Goal: Book appointment/travel/reservation

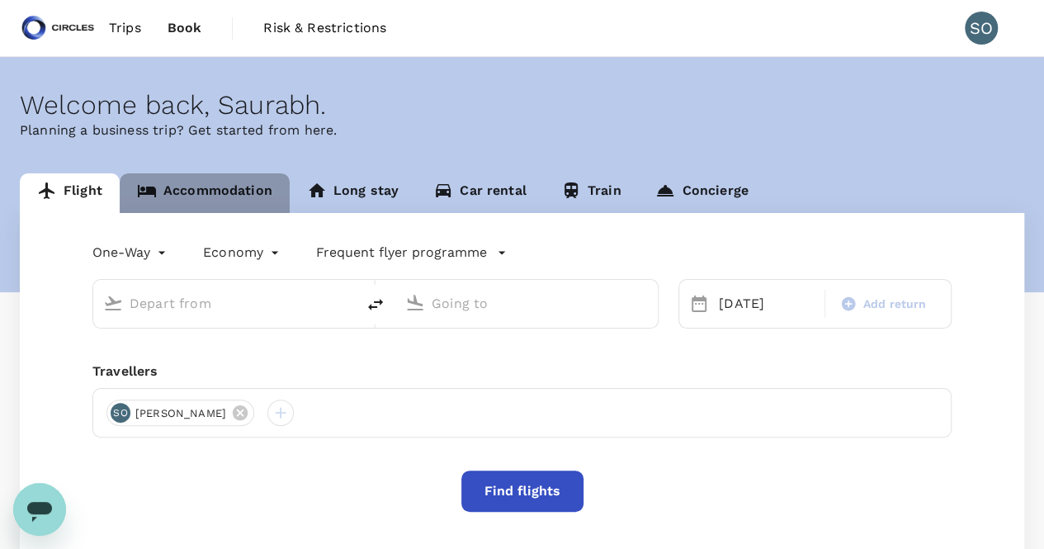
click at [265, 199] on link "Accommodation" at bounding box center [205, 193] width 170 height 40
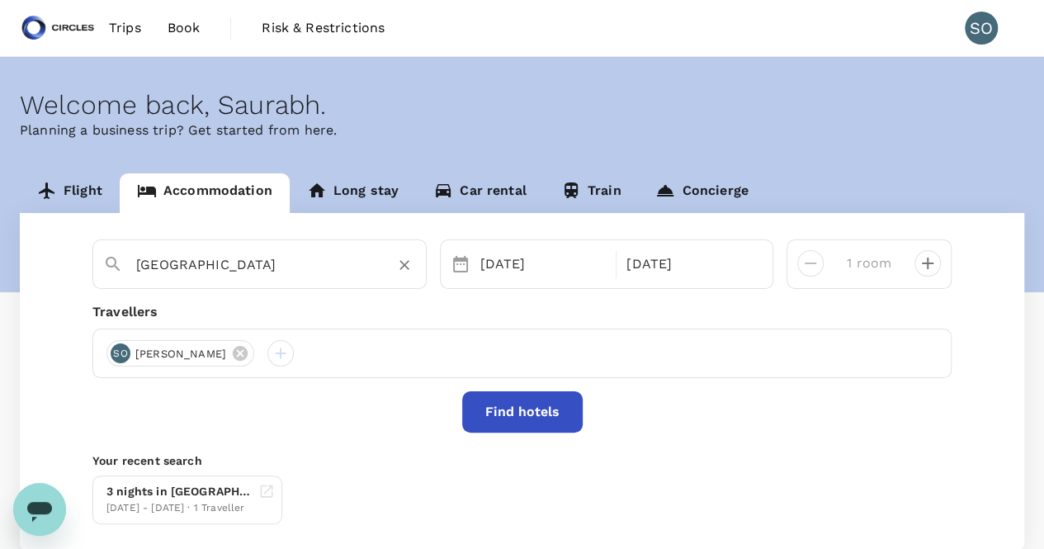
click at [262, 267] on input "[GEOGRAPHIC_DATA]" at bounding box center [253, 265] width 234 height 26
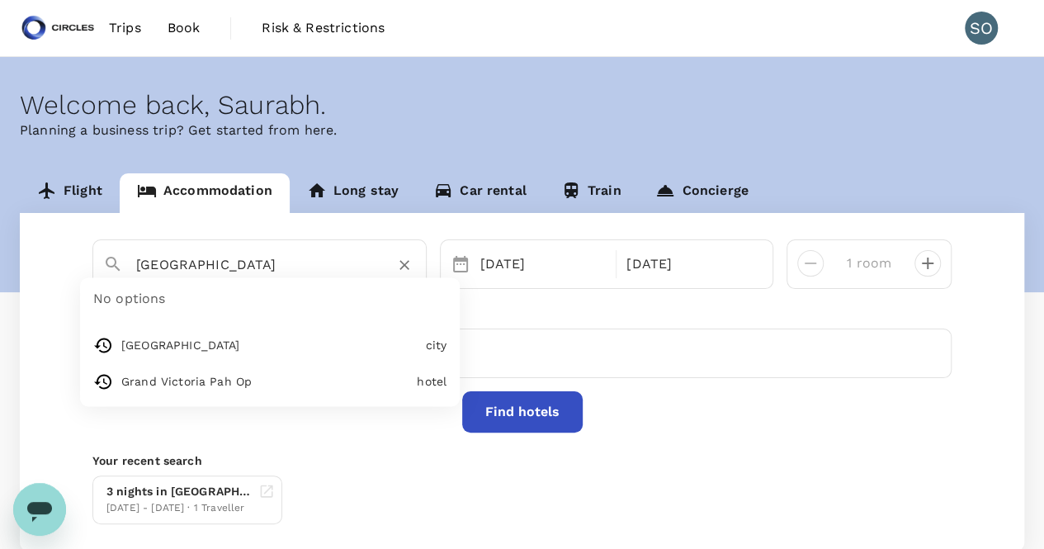
click at [262, 267] on input "[GEOGRAPHIC_DATA]" at bounding box center [253, 265] width 234 height 26
paste input "[GEOGRAPHIC_DATA]"
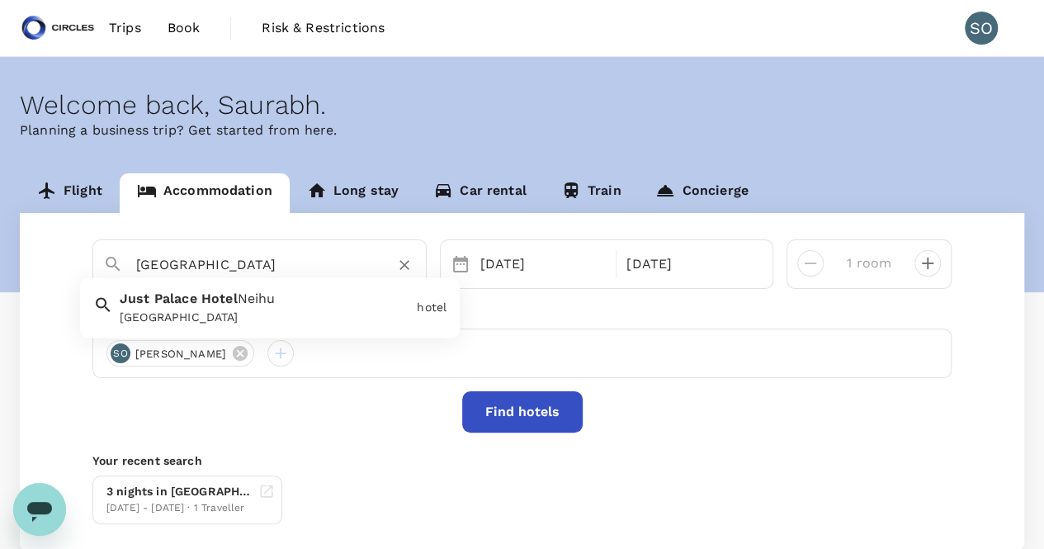
click at [274, 301] on span "Neihu" at bounding box center [257, 299] width 38 height 16
type input "[GEOGRAPHIC_DATA]"
click at [523, 274] on div "[DATE]" at bounding box center [543, 264] width 139 height 33
click at [980, 327] on div "[GEOGRAPHIC_DATA] Neihu [DATE] [DATE] room Travellers [GEOGRAPHIC_DATA][PERSON_…" at bounding box center [522, 381] width 1004 height 337
click at [539, 417] on button "Find hotels" at bounding box center [522, 411] width 120 height 41
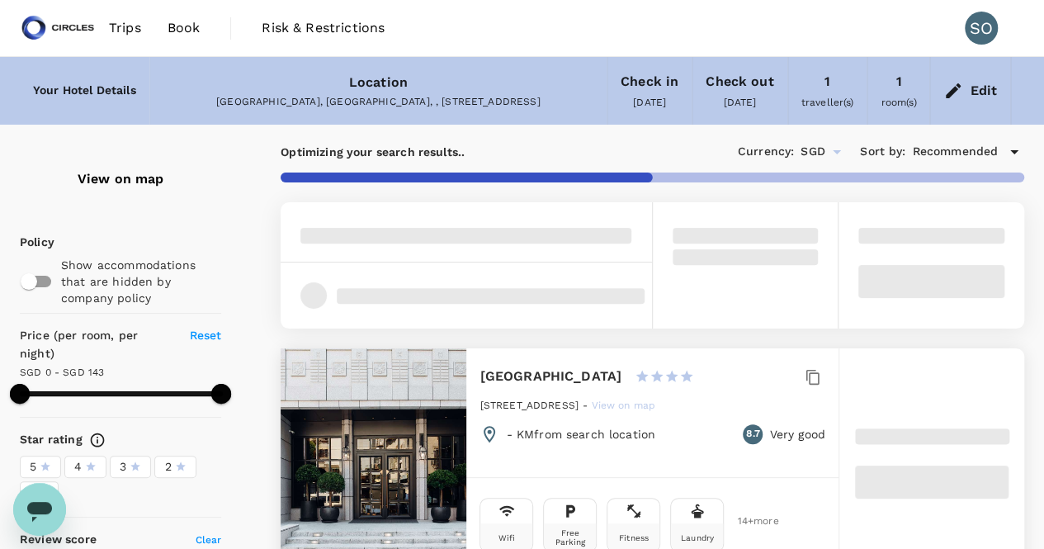
type input "142"
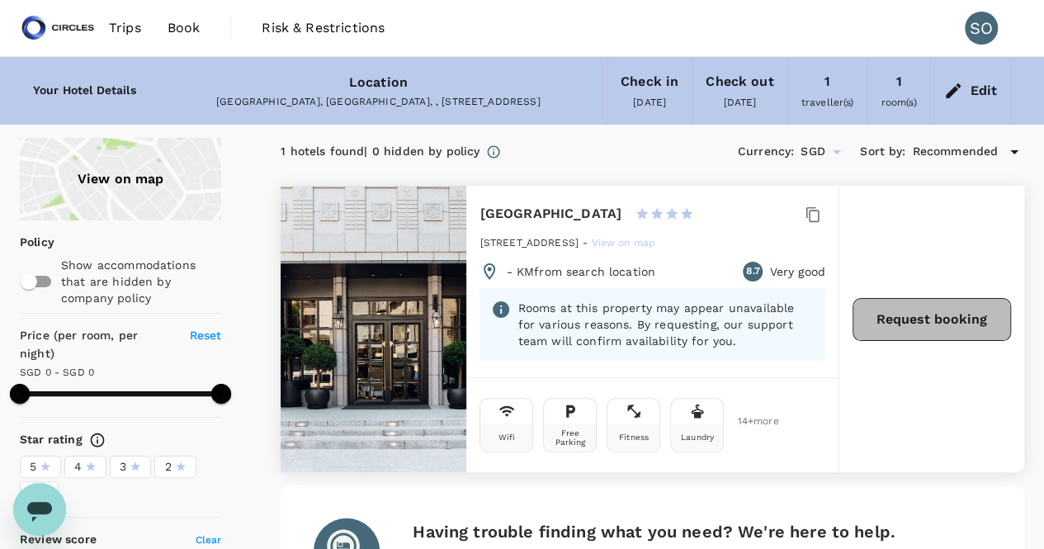
click at [928, 325] on button "Request booking" at bounding box center [931, 319] width 158 height 43
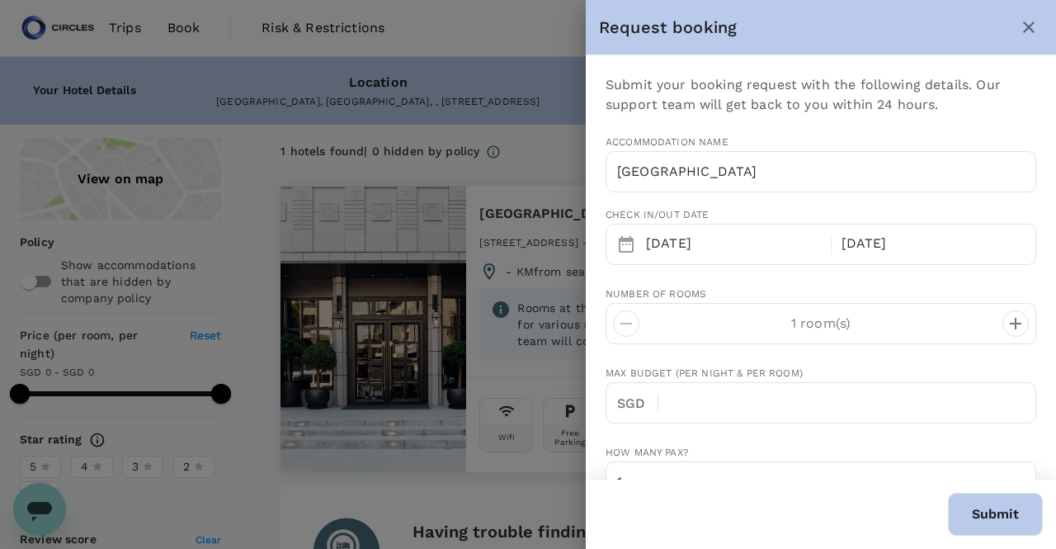
type input "65"
type input "93867847"
type input "[EMAIL_ADDRESS][PERSON_NAME][DOMAIN_NAME]"
click at [795, 397] on input "text" at bounding box center [854, 402] width 365 height 41
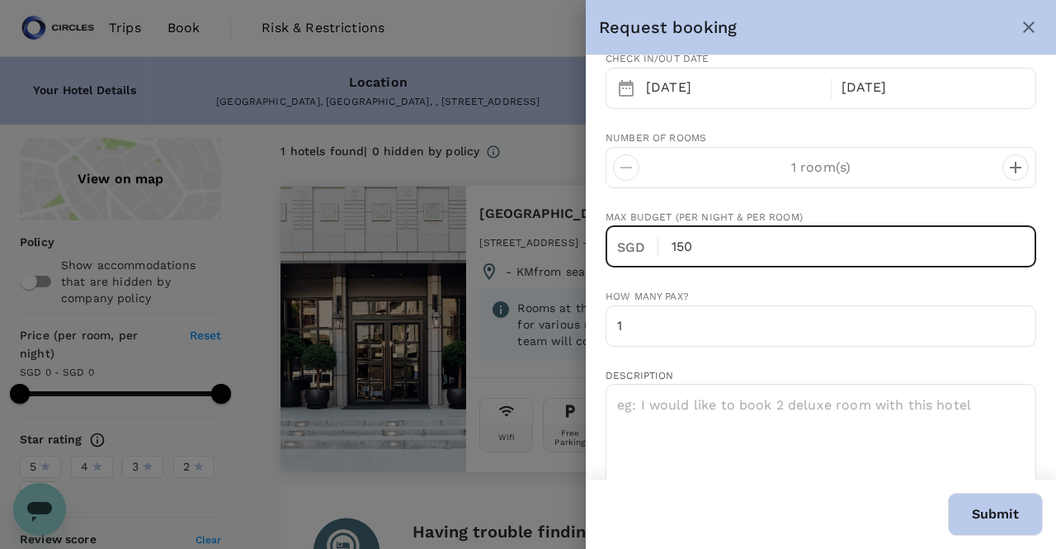
scroll to position [165, 0]
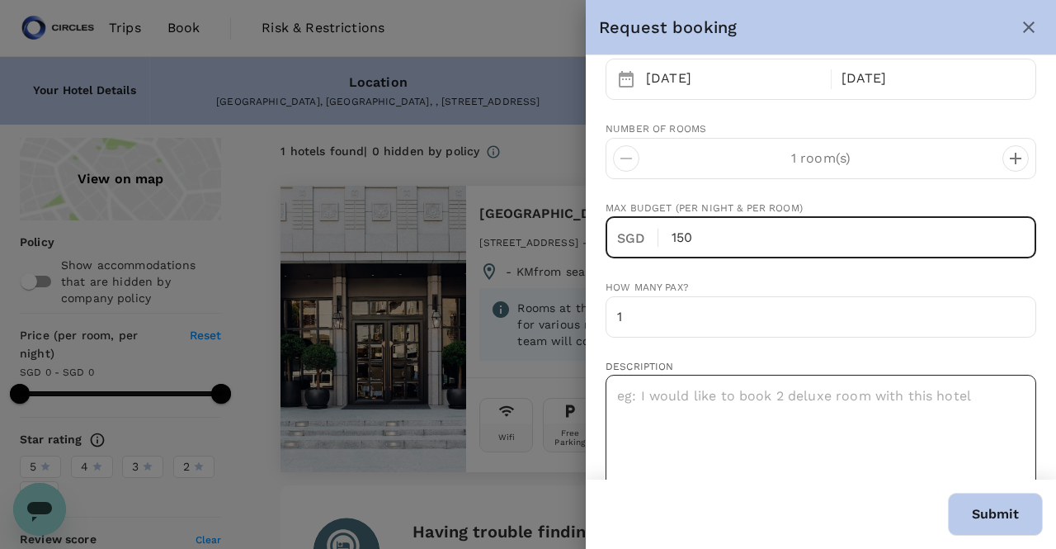
type input "150"
click at [810, 392] on textarea at bounding box center [821, 443] width 431 height 136
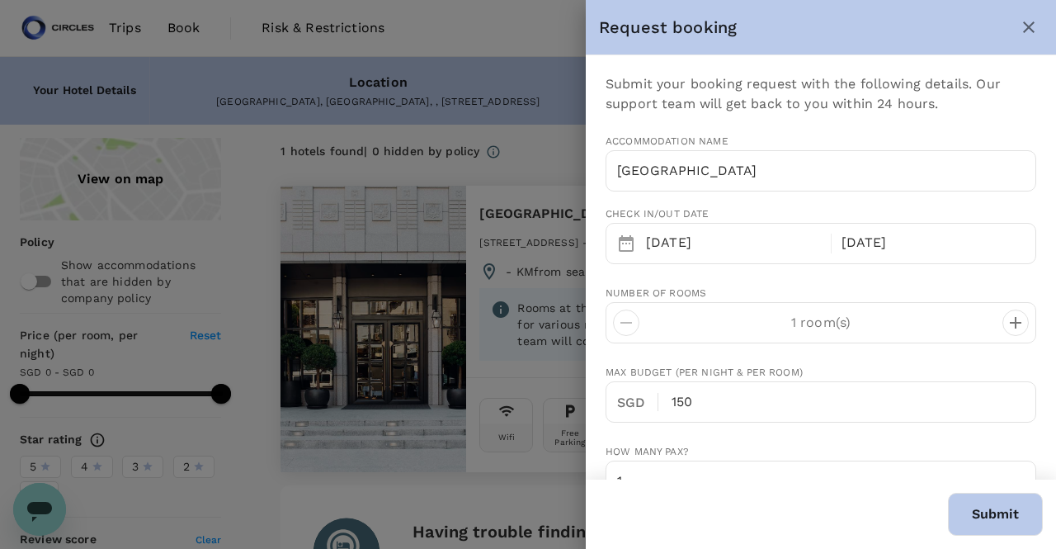
scroll to position [0, 0]
type textarea "with breakfast"
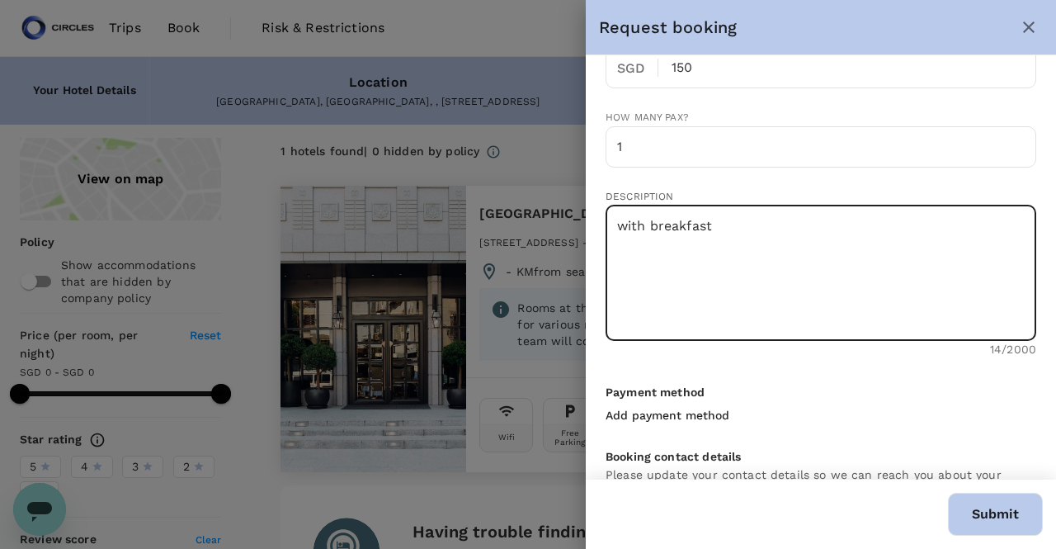
scroll to position [500, 0]
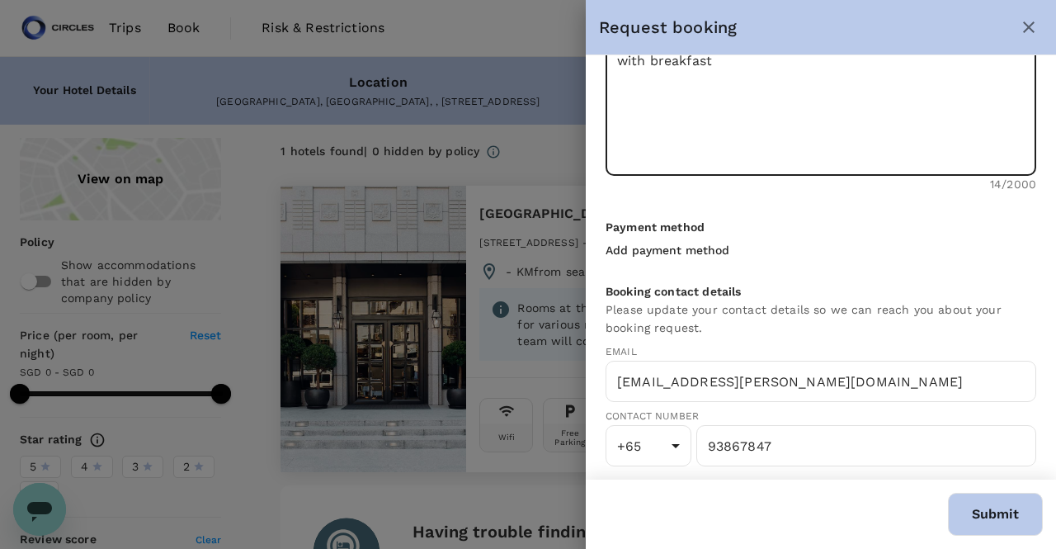
click at [712, 245] on p "Add payment method" at bounding box center [668, 250] width 124 height 17
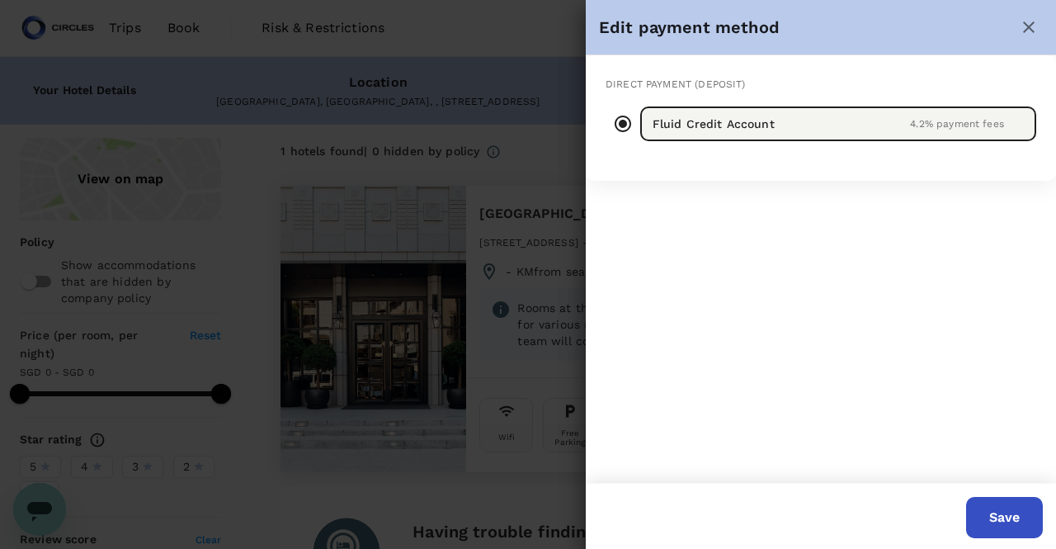
click at [1009, 509] on button "Save" at bounding box center [1004, 517] width 77 height 41
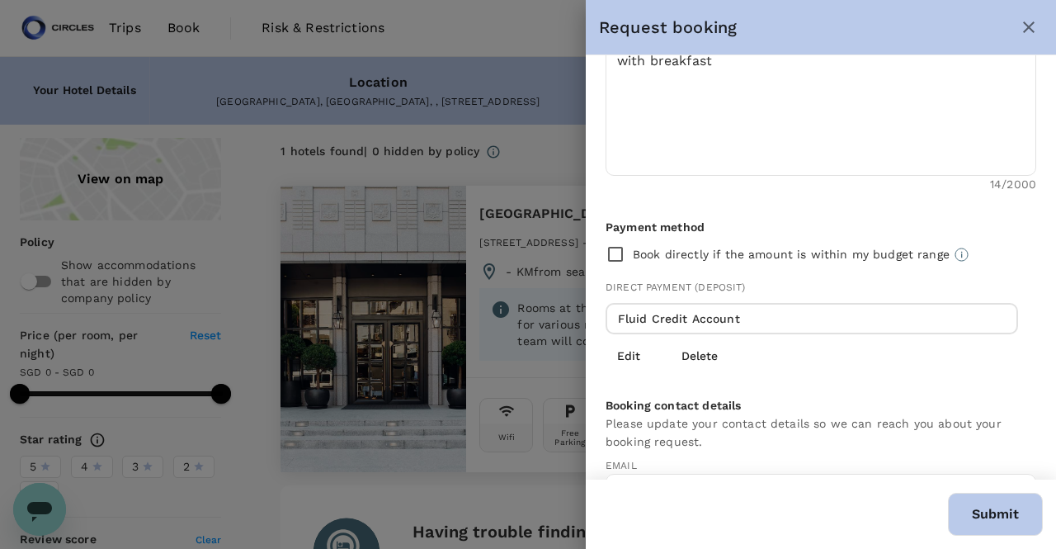
click at [988, 520] on button "Submit" at bounding box center [995, 514] width 95 height 43
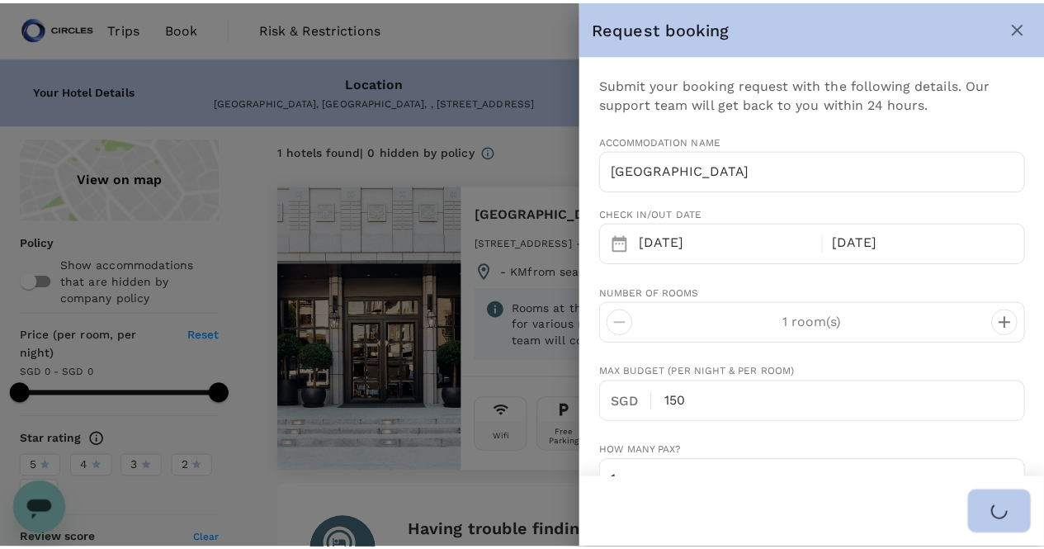
scroll to position [0, 0]
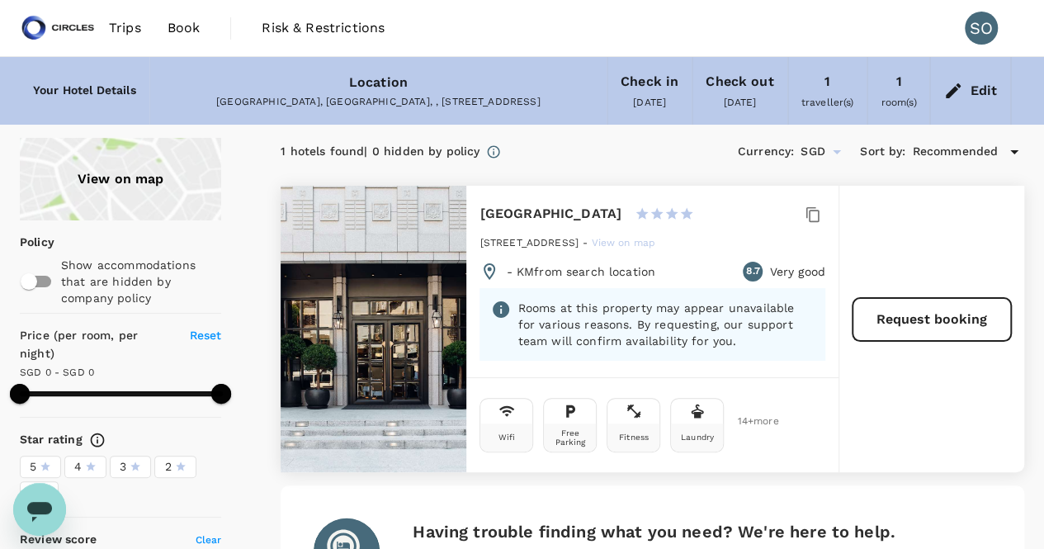
click at [175, 27] on span "Book" at bounding box center [184, 28] width 33 height 20
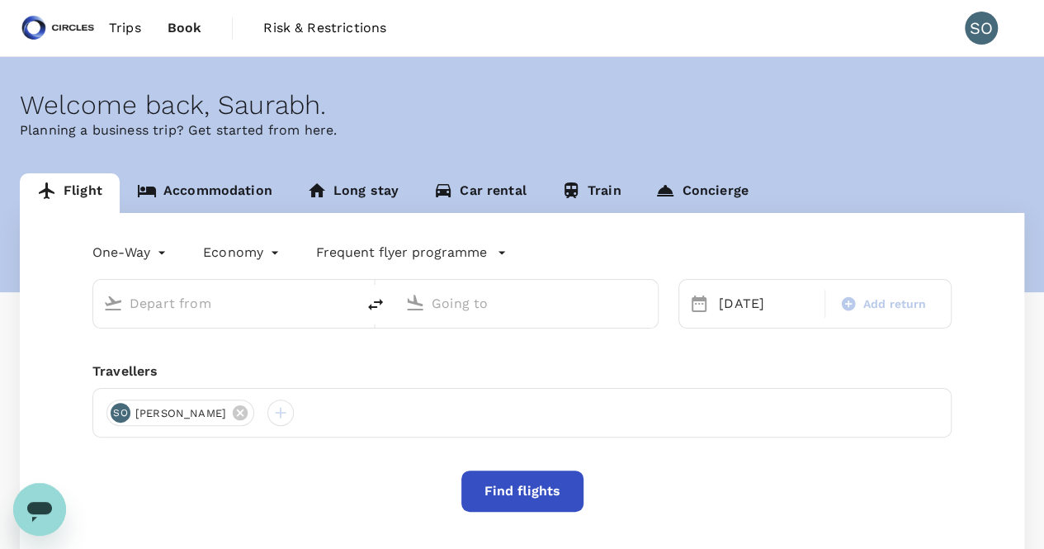
type input "Taiwan Taoyuan Intl (TPE)"
type input "Singapore Changi (SIN)"
type input "Taiwan Taoyuan Intl (TPE)"
type input "Singapore Changi (SIN)"
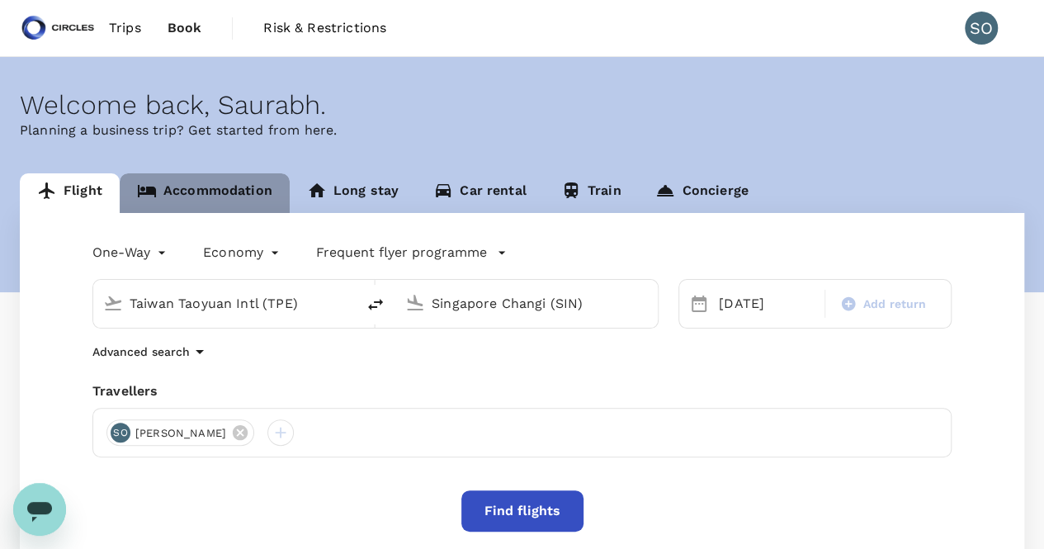
click at [234, 192] on link "Accommodation" at bounding box center [205, 193] width 170 height 40
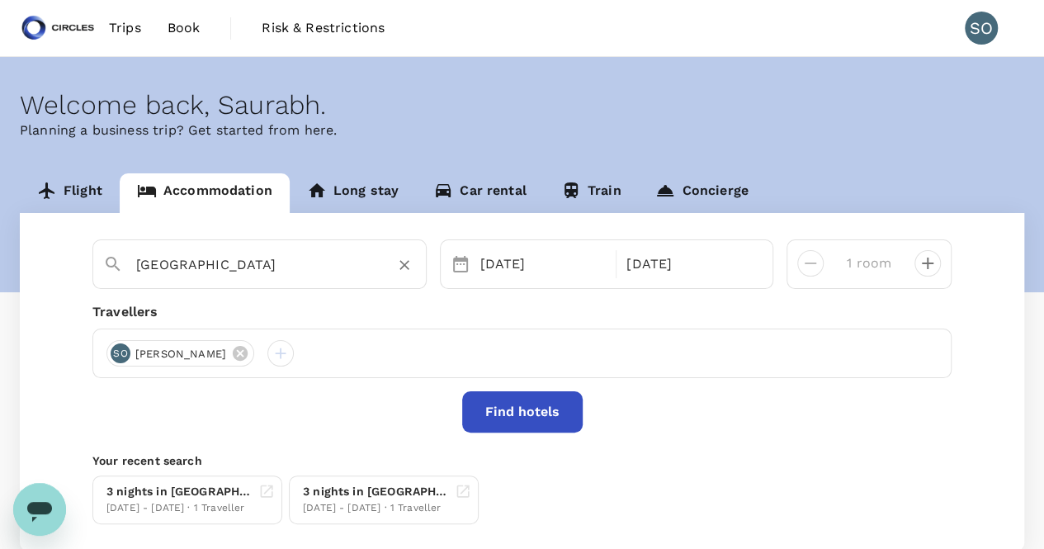
click at [238, 267] on input "[GEOGRAPHIC_DATA]" at bounding box center [253, 265] width 234 height 26
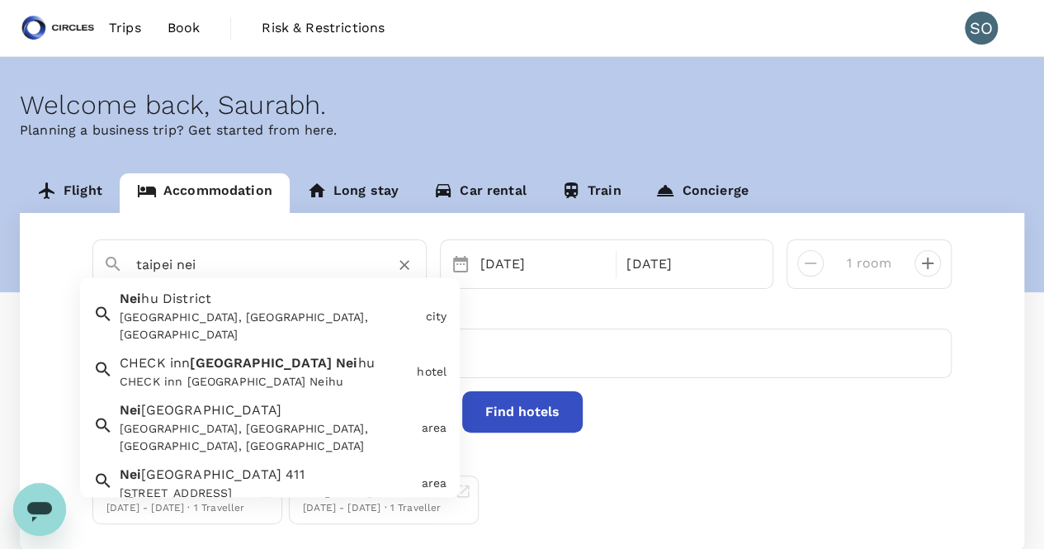
click at [264, 298] on div "Nei hu District [GEOGRAPHIC_DATA], [GEOGRAPHIC_DATA], [GEOGRAPHIC_DATA]" at bounding box center [265, 313] width 305 height 61
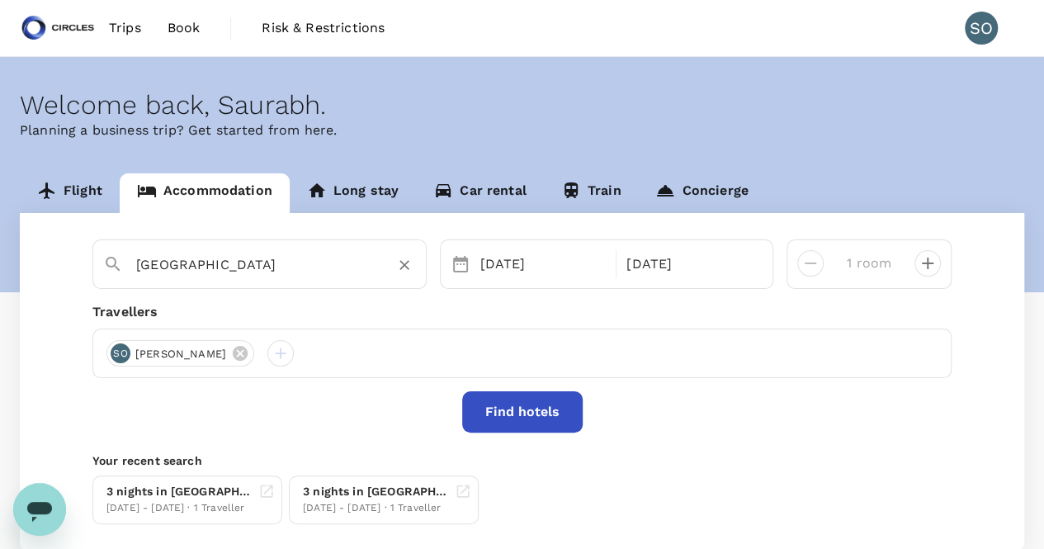
type input "[GEOGRAPHIC_DATA]"
click at [486, 417] on button "Find hotels" at bounding box center [522, 411] width 120 height 41
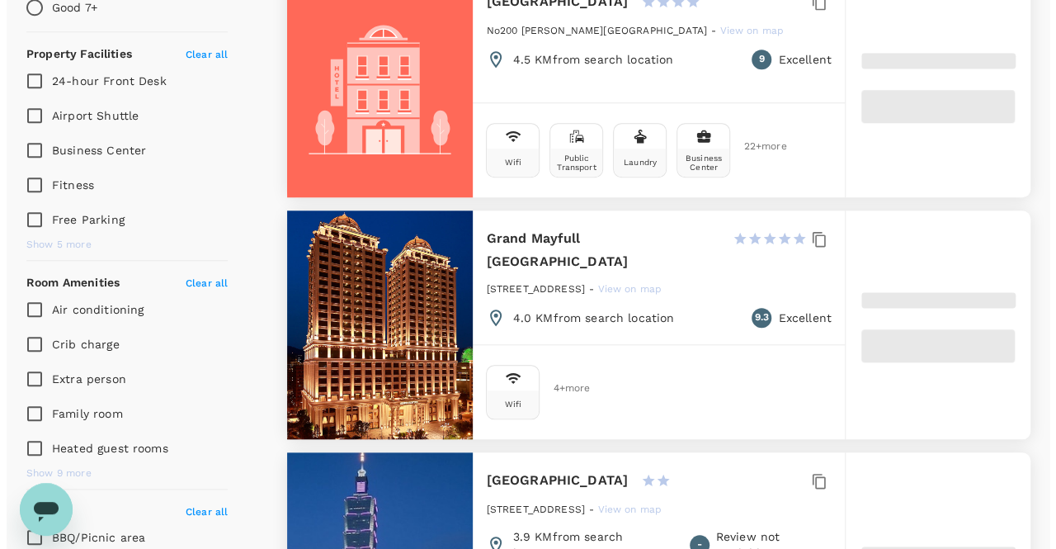
scroll to position [660, 0]
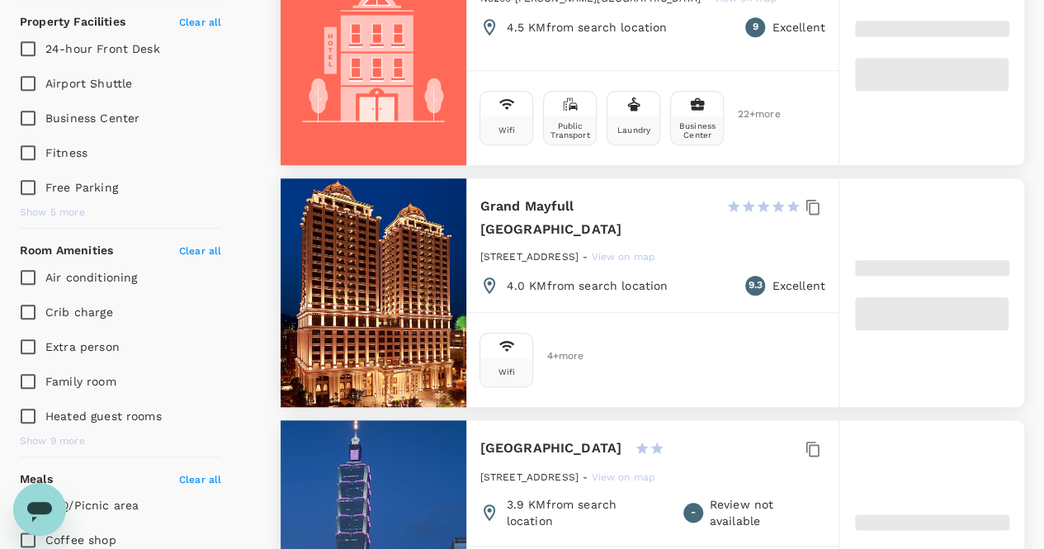
type input "499.97"
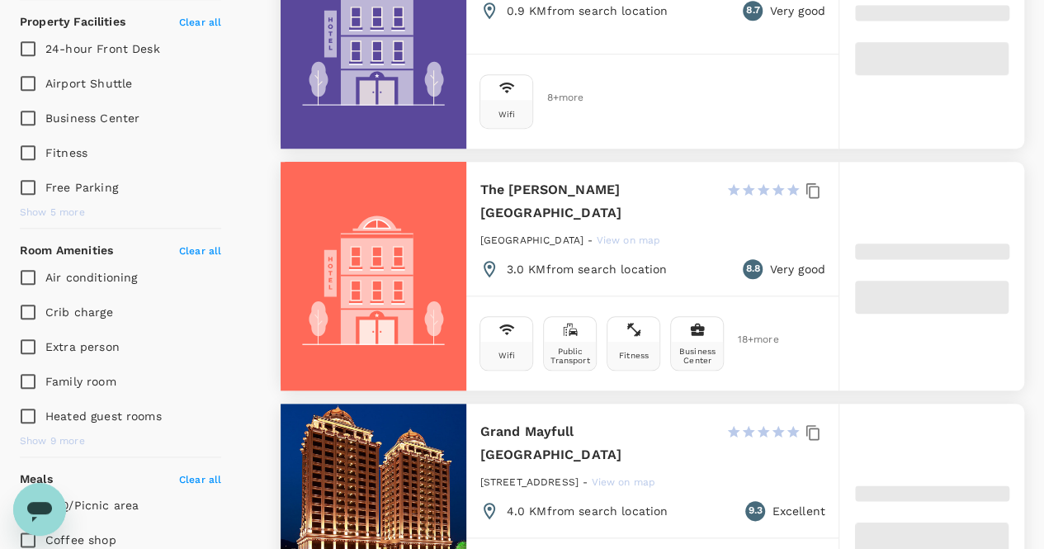
type input "25.97"
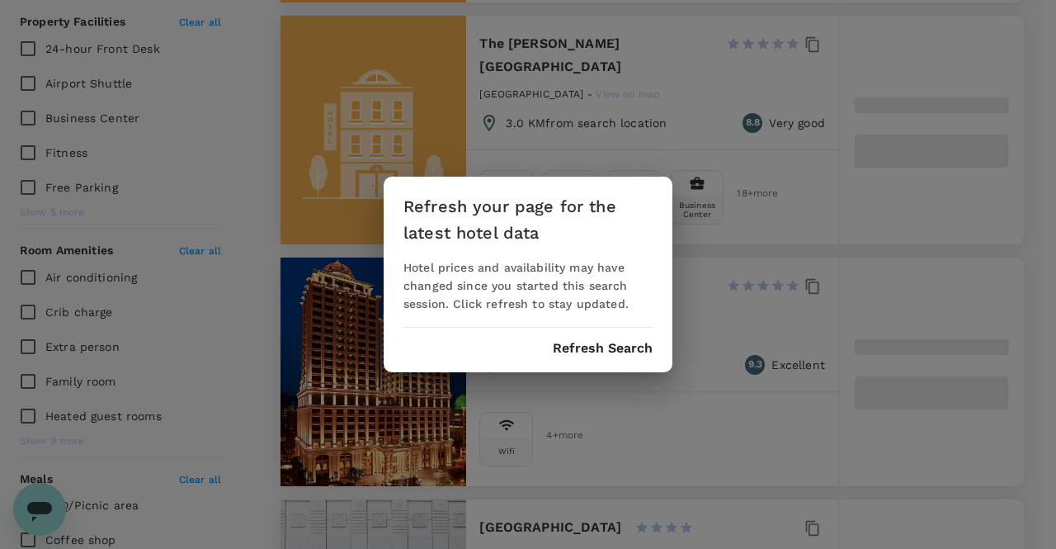
click at [606, 347] on button "Refresh Search" at bounding box center [603, 348] width 100 height 15
click at [612, 349] on button "Refresh Search" at bounding box center [603, 348] width 100 height 15
click at [563, 347] on button "Refresh Search" at bounding box center [603, 348] width 100 height 15
type input "499.97"
